Goal: Transaction & Acquisition: Book appointment/travel/reservation

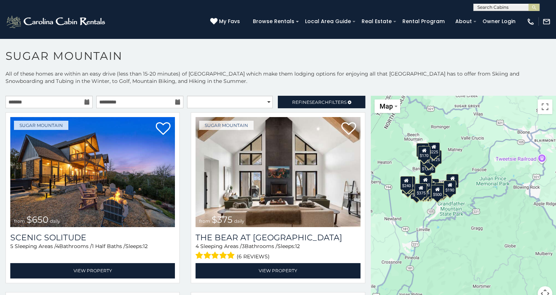
drag, startPoint x: 470, startPoint y: 187, endPoint x: 390, endPoint y: 144, distance: 91.5
click at [390, 144] on div "$650 $375 $350 $350 $200 $375 $195 $265 $190 $175 $155 $290 $175 $345 $1,095 $1…" at bounding box center [463, 203] width 185 height 214
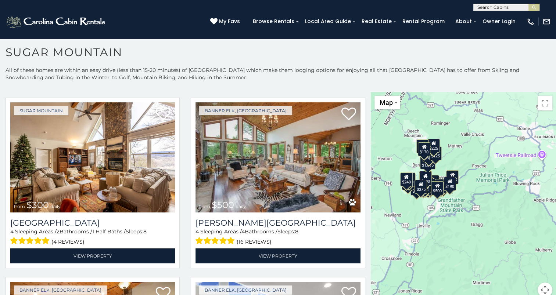
scroll to position [1633, 0]
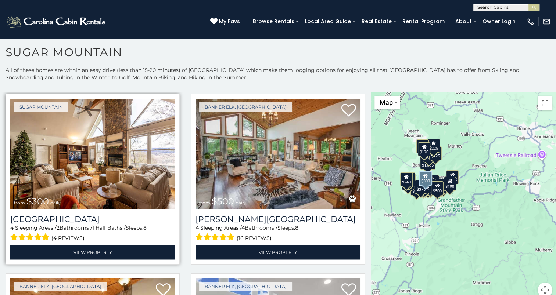
click at [123, 141] on img at bounding box center [92, 154] width 165 height 110
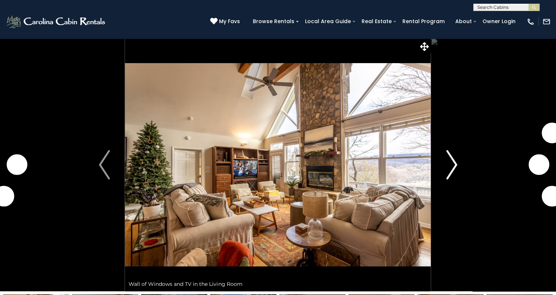
click at [453, 163] on img "Next" at bounding box center [451, 164] width 11 height 29
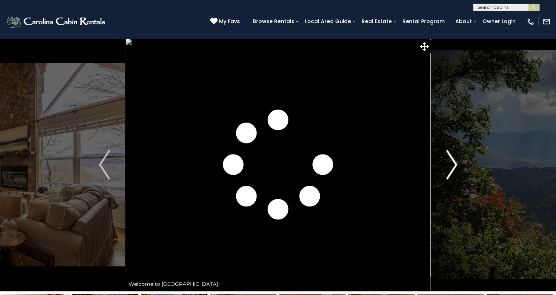
click at [453, 163] on img "Next" at bounding box center [451, 164] width 11 height 29
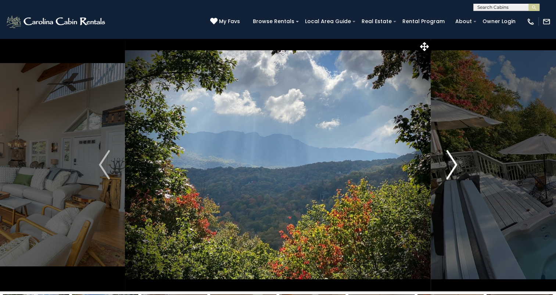
click at [453, 163] on img "Next" at bounding box center [451, 164] width 11 height 29
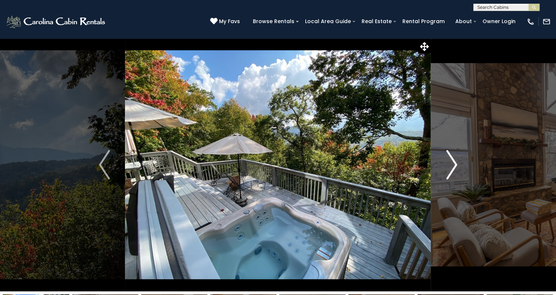
click at [453, 163] on img "Next" at bounding box center [451, 164] width 11 height 29
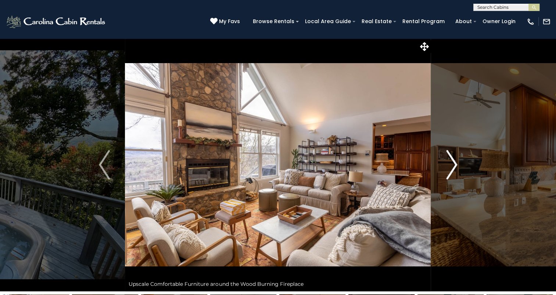
click at [453, 163] on img "Next" at bounding box center [451, 164] width 11 height 29
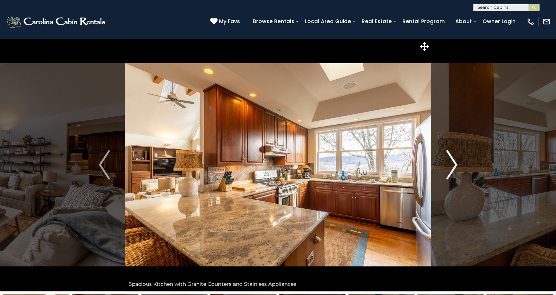
click at [453, 163] on img "Next" at bounding box center [451, 164] width 11 height 29
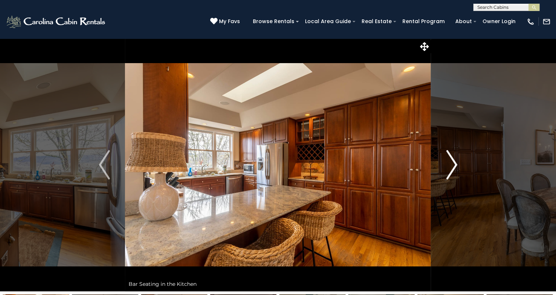
click at [453, 163] on img "Next" at bounding box center [451, 164] width 11 height 29
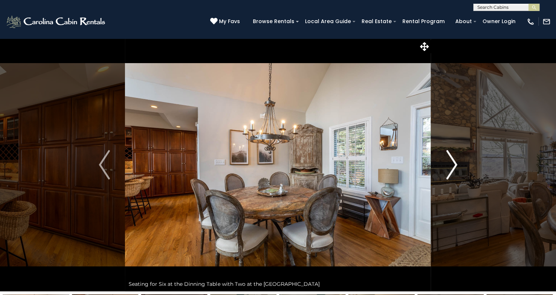
click at [453, 163] on img "Next" at bounding box center [451, 164] width 11 height 29
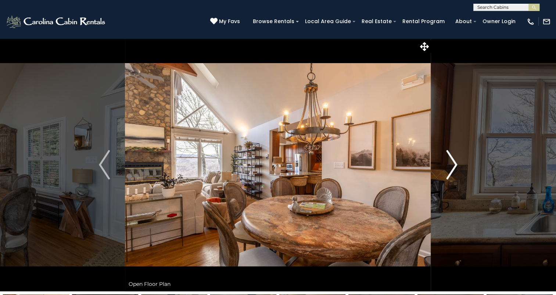
click at [453, 163] on img "Next" at bounding box center [451, 164] width 11 height 29
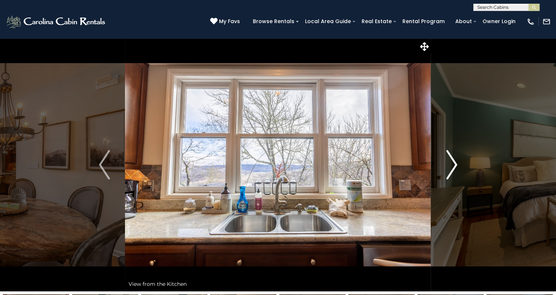
click at [453, 163] on img "Next" at bounding box center [451, 164] width 11 height 29
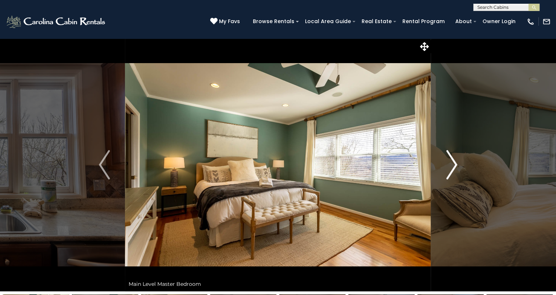
click at [453, 163] on img "Next" at bounding box center [451, 164] width 11 height 29
